Goal: Find specific page/section: Find specific page/section

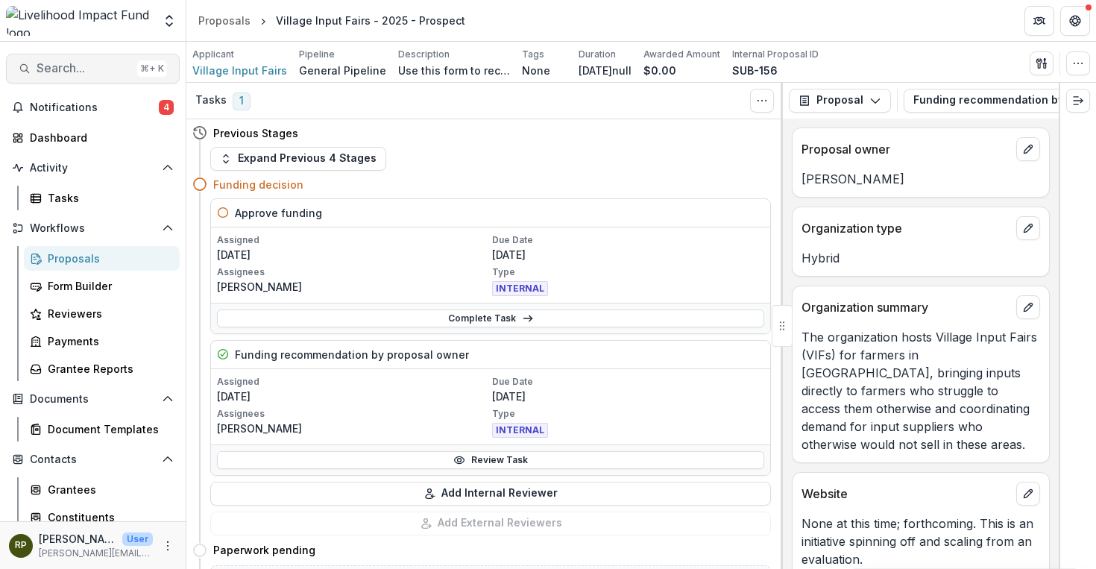
click at [104, 58] on button "Search... ⌘ + K" at bounding box center [93, 69] width 174 height 30
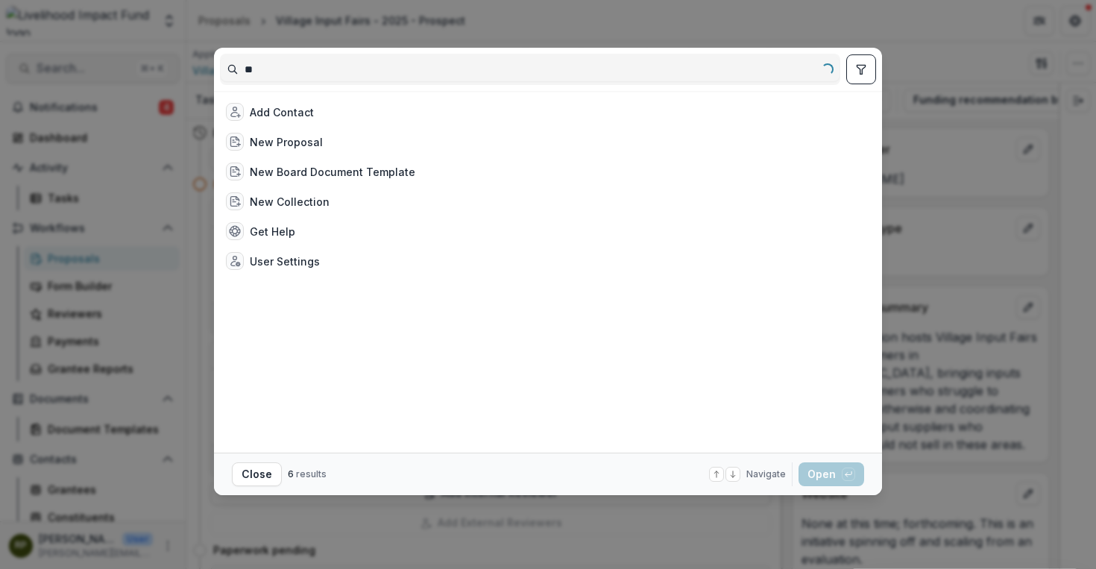
type input "*"
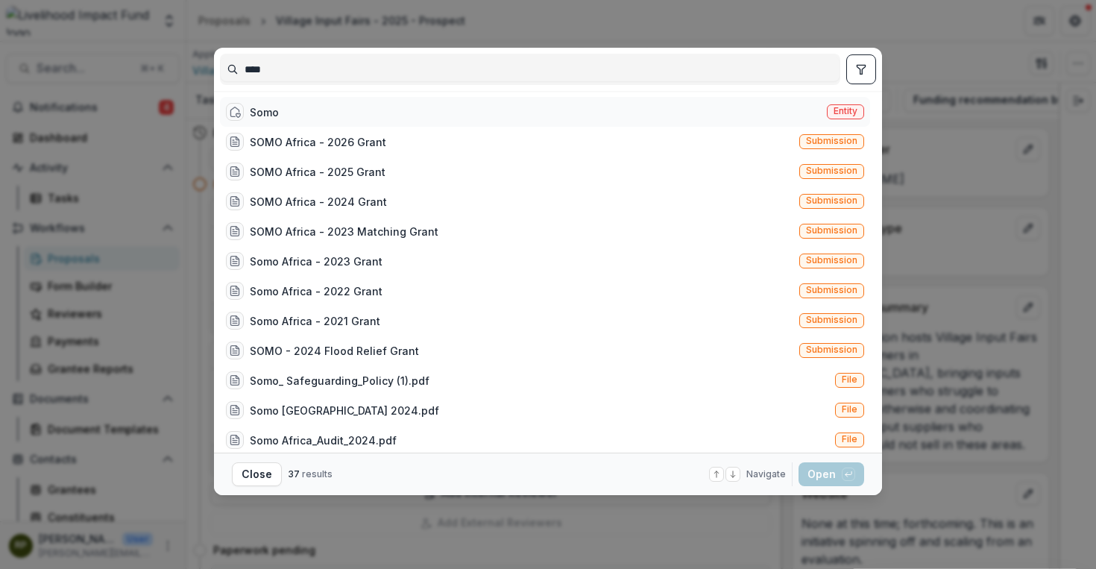
type input "****"
click at [303, 110] on div "Somo Entity" at bounding box center [545, 112] width 650 height 30
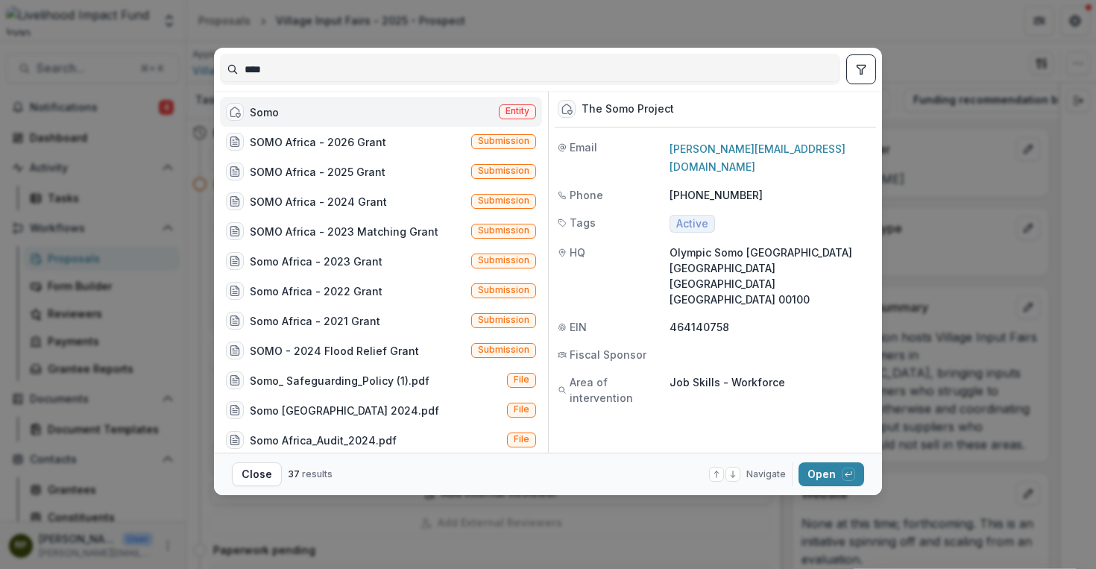
click at [272, 105] on div "Somo" at bounding box center [264, 112] width 29 height 16
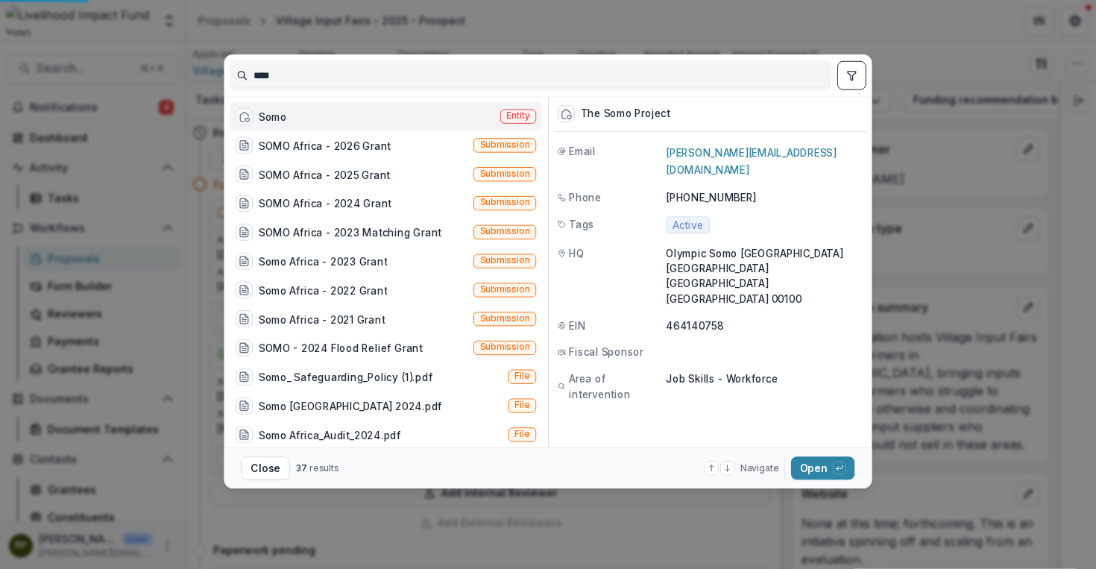
click at [272, 105] on div "Tasks 1 Show Cancelled Tasks" at bounding box center [484, 101] width 597 height 37
